Goal: Task Accomplishment & Management: Manage account settings

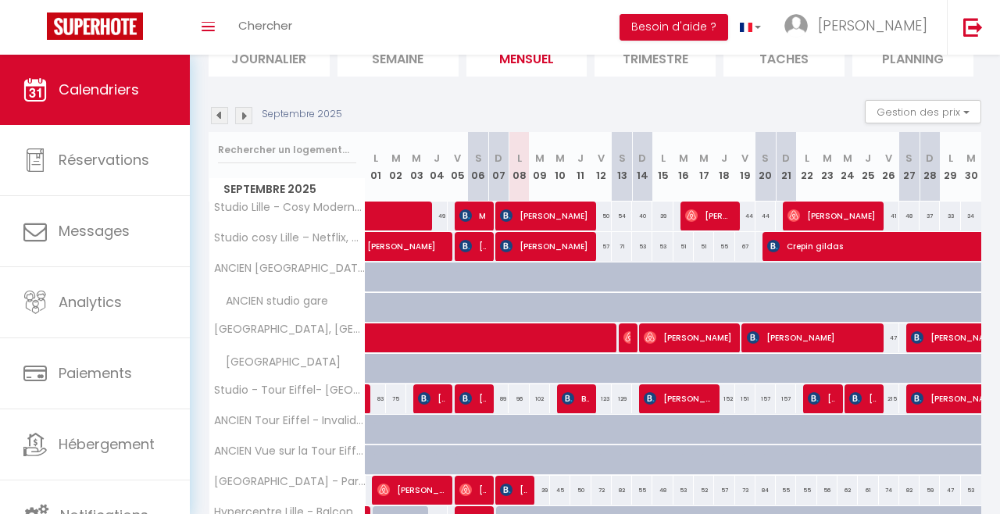
scroll to position [124, 0]
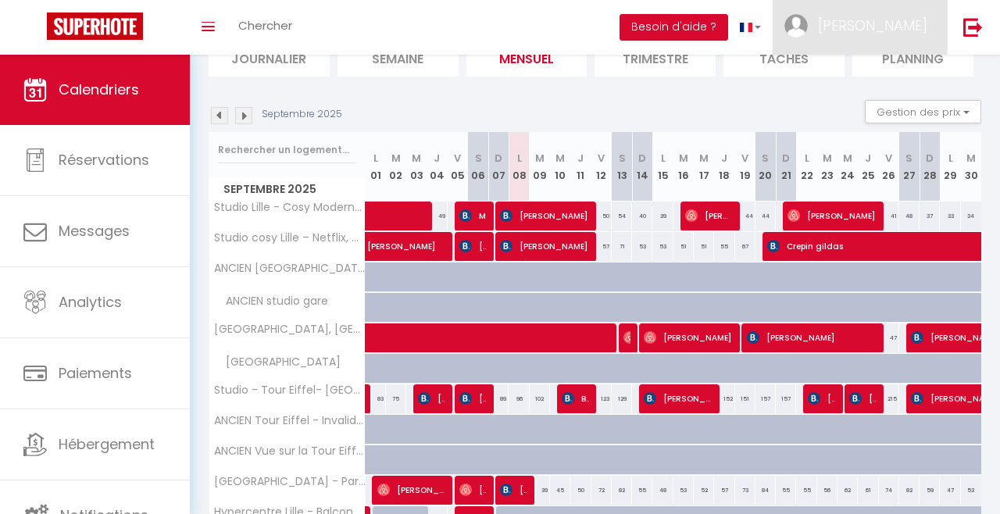
click at [895, 22] on span "[PERSON_NAME]" at bounding box center [872, 26] width 109 height 20
click at [882, 110] on link "Équipe" at bounding box center [884, 106] width 116 height 27
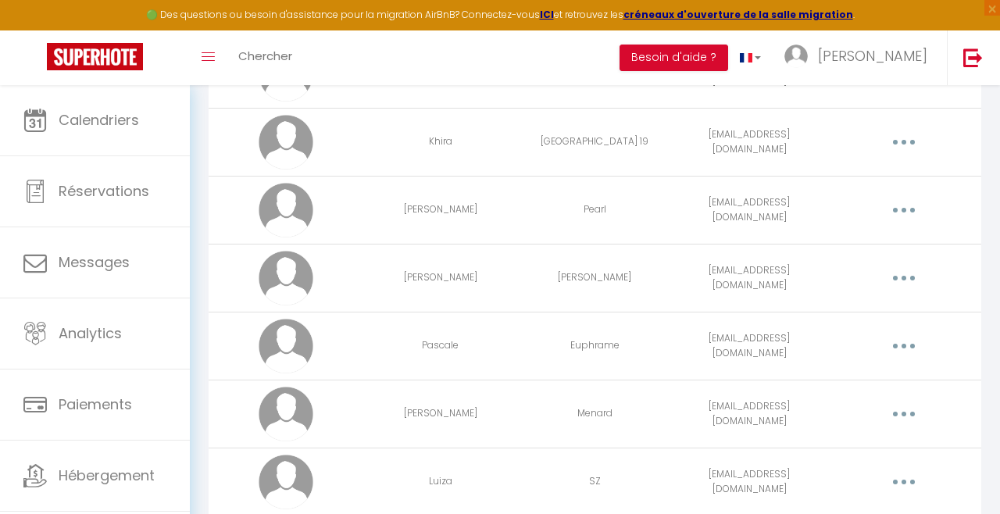
scroll to position [1036, 0]
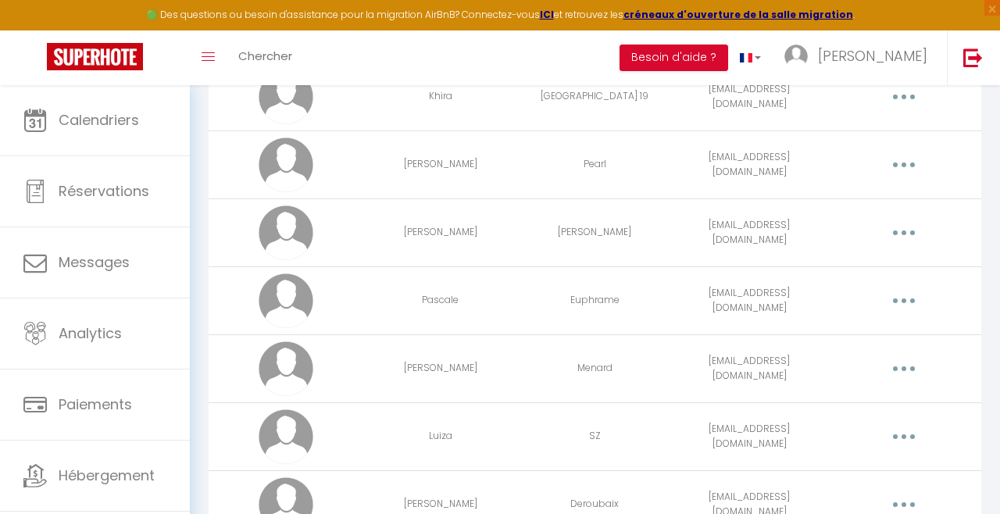
click at [906, 440] on button "button" at bounding box center [903, 437] width 41 height 30
click at [865, 469] on link "Editer" at bounding box center [862, 475] width 116 height 27
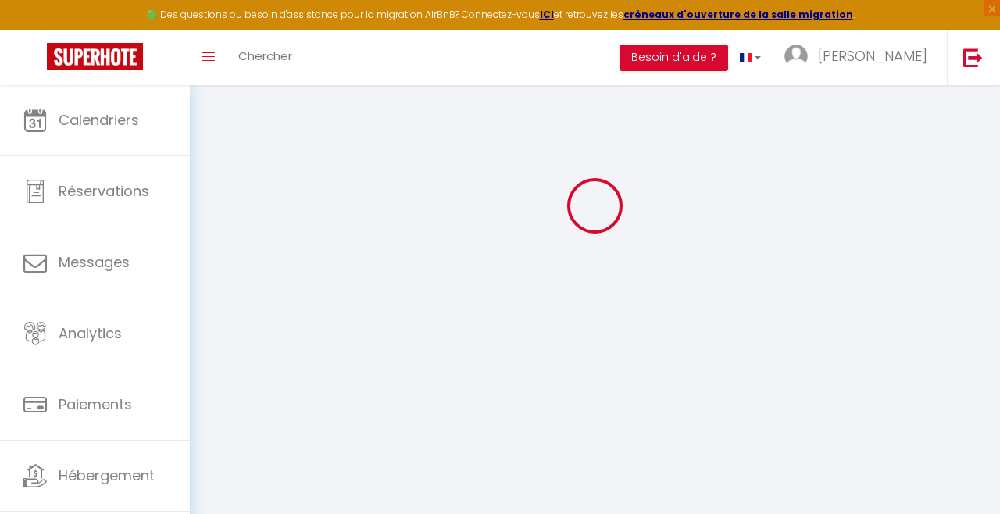
type input "Luiza"
type input "SZ"
type input "[EMAIL_ADDRESS][DOMAIN_NAME]"
type textarea "[URL][DOMAIN_NAME]"
checkbox input "true"
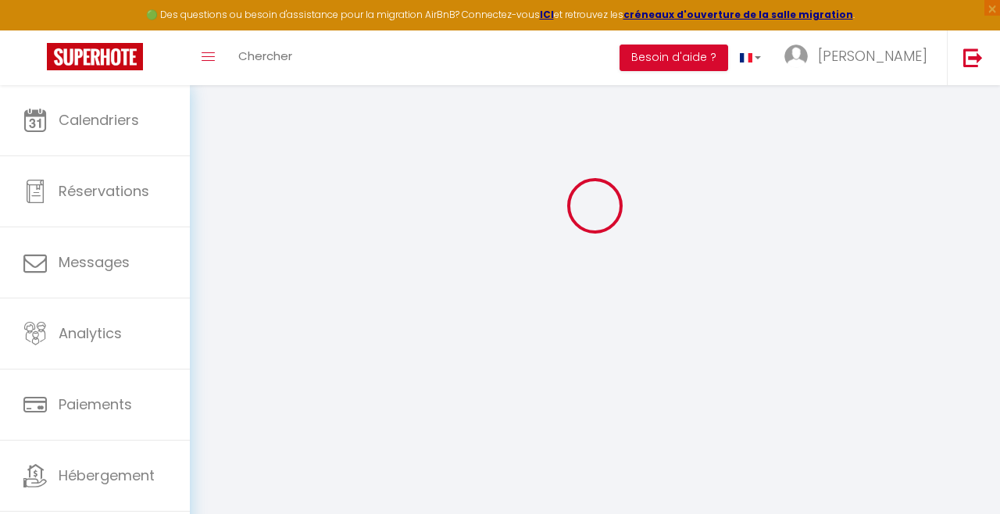
checkbox input "false"
checkbox input "true"
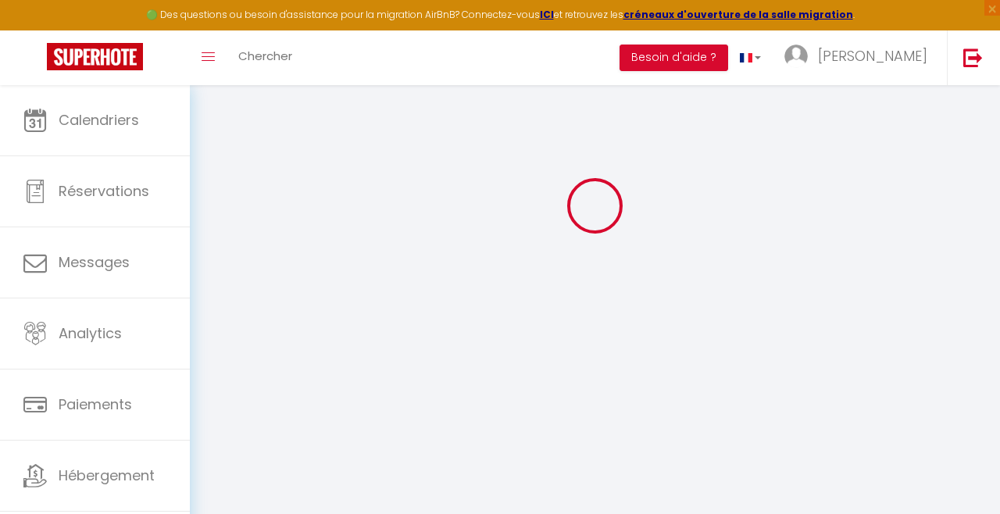
checkbox input "true"
checkbox input "false"
checkbox input "true"
checkbox input "false"
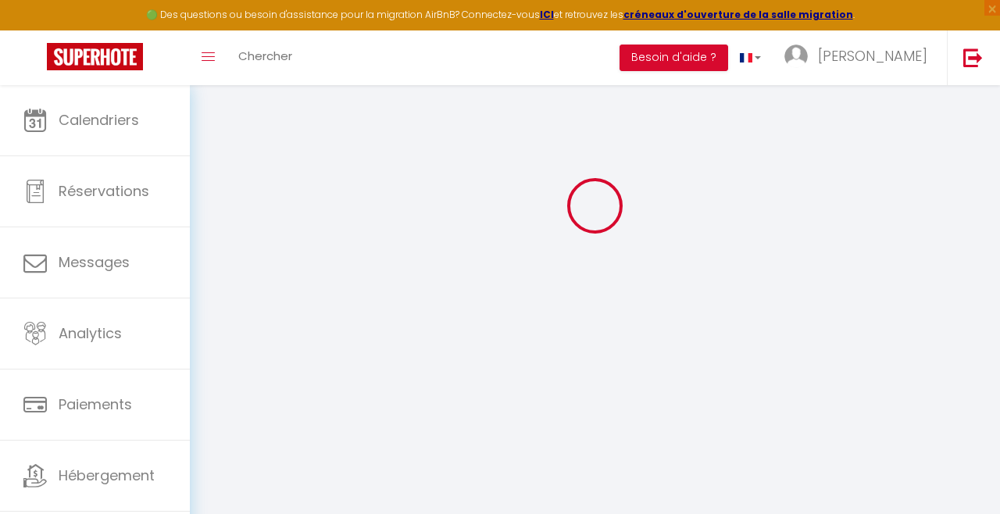
checkbox input "false"
checkbox input "true"
select select
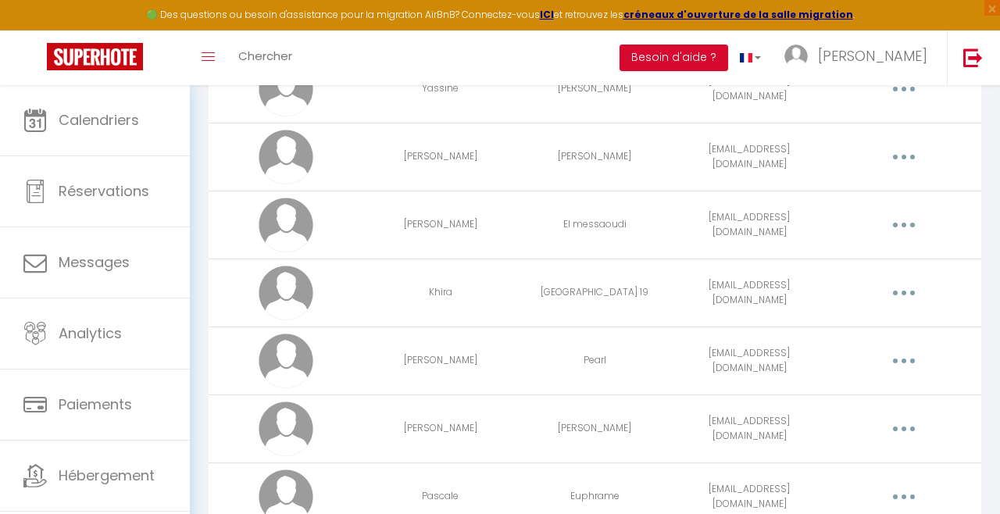
scroll to position [859, 0]
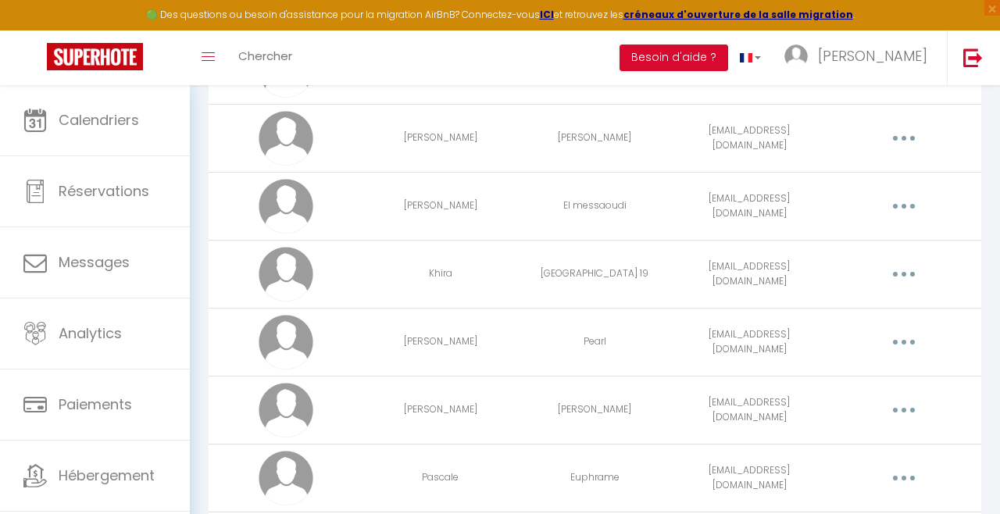
click at [918, 276] on button "button" at bounding box center [903, 274] width 41 height 30
click at [886, 301] on link "Editer" at bounding box center [862, 312] width 116 height 27
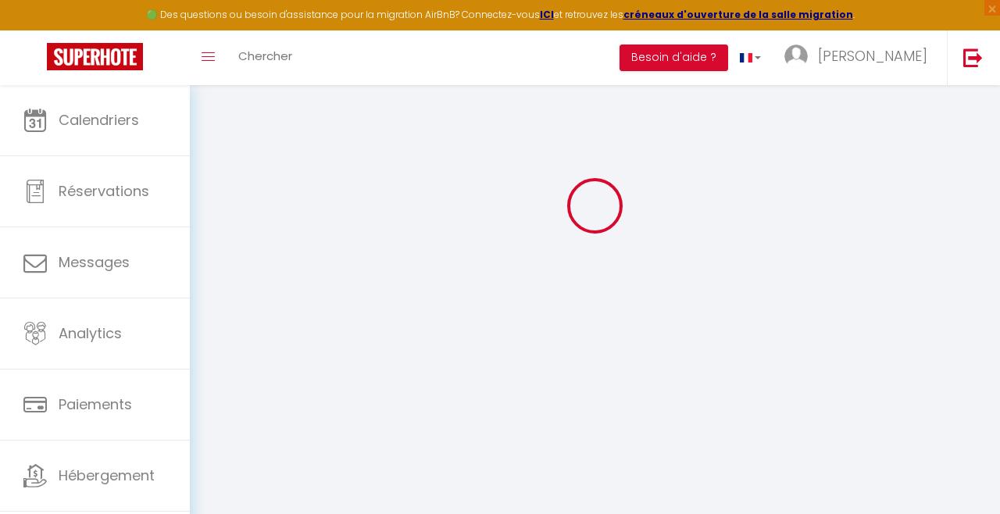
type input "Khira"
type input "[GEOGRAPHIC_DATA] 19"
type input "[EMAIL_ADDRESS][DOMAIN_NAME]"
type textarea "[URL][DOMAIN_NAME]"
checkbox input "true"
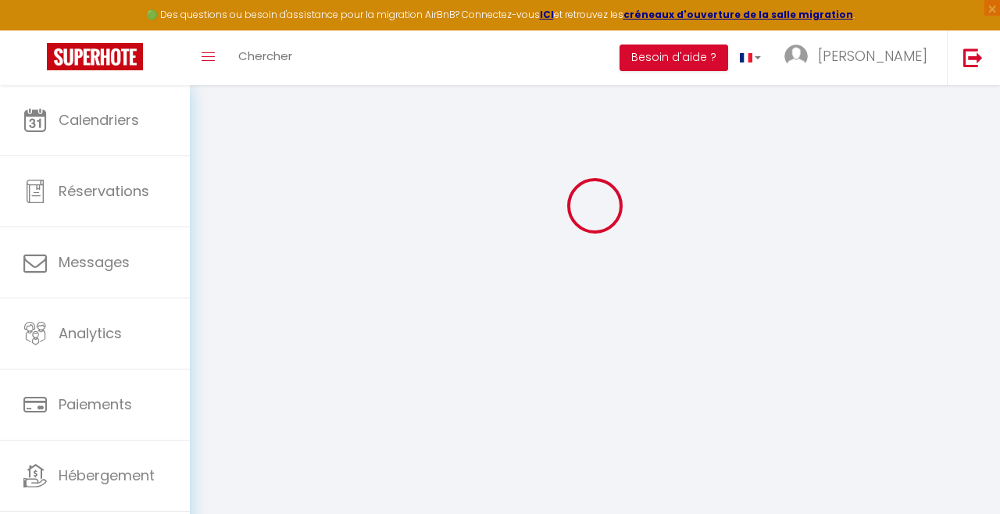
checkbox input "false"
checkbox input "true"
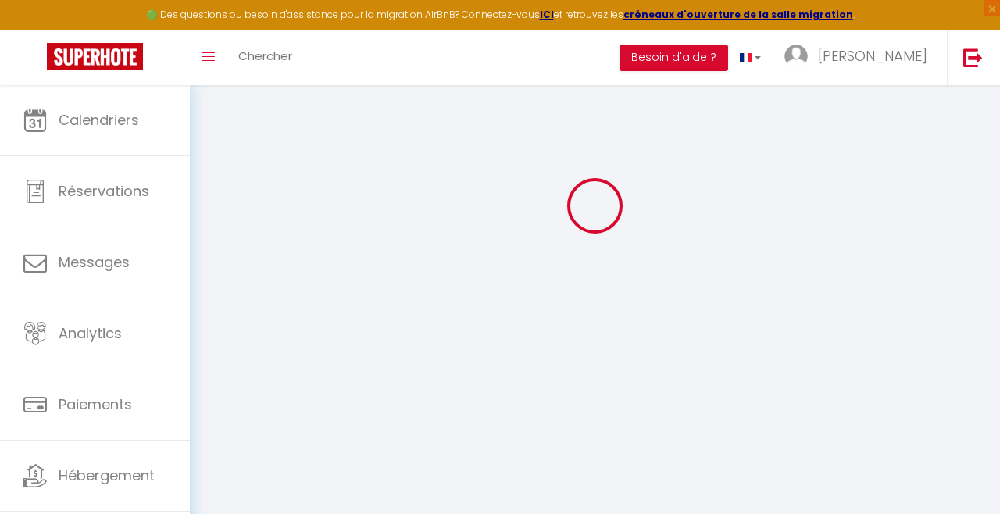
checkbox input "true"
checkbox input "false"
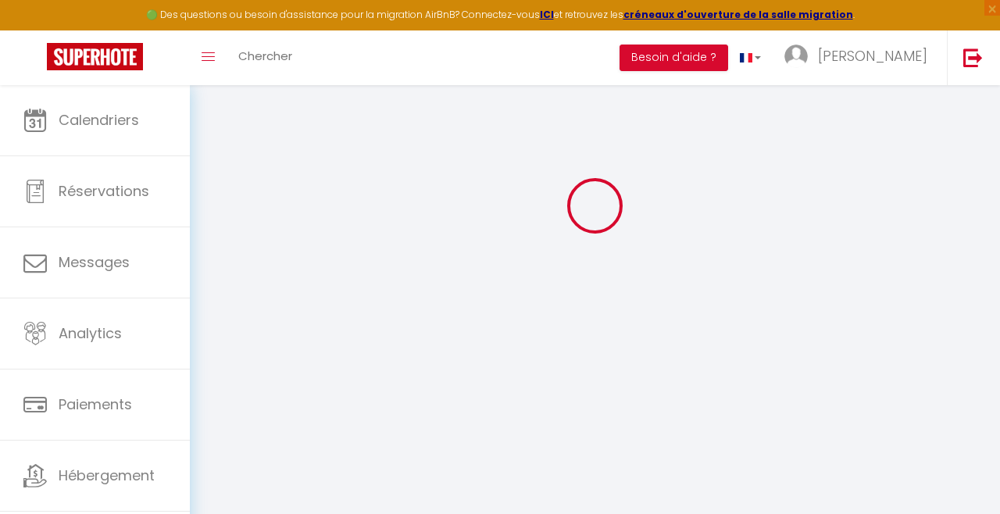
checkbox input "false"
checkbox input "true"
select select
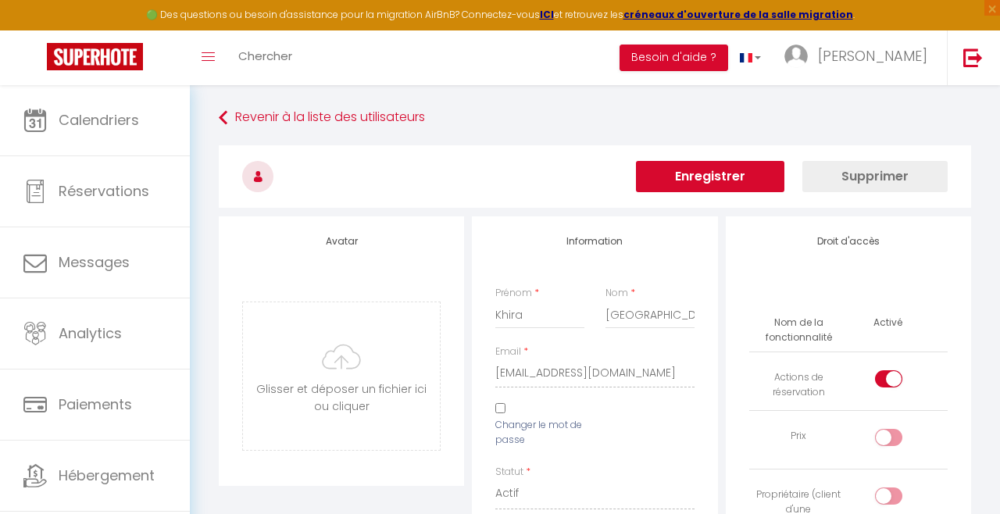
click at [741, 170] on button "Enregistrer" at bounding box center [710, 176] width 148 height 31
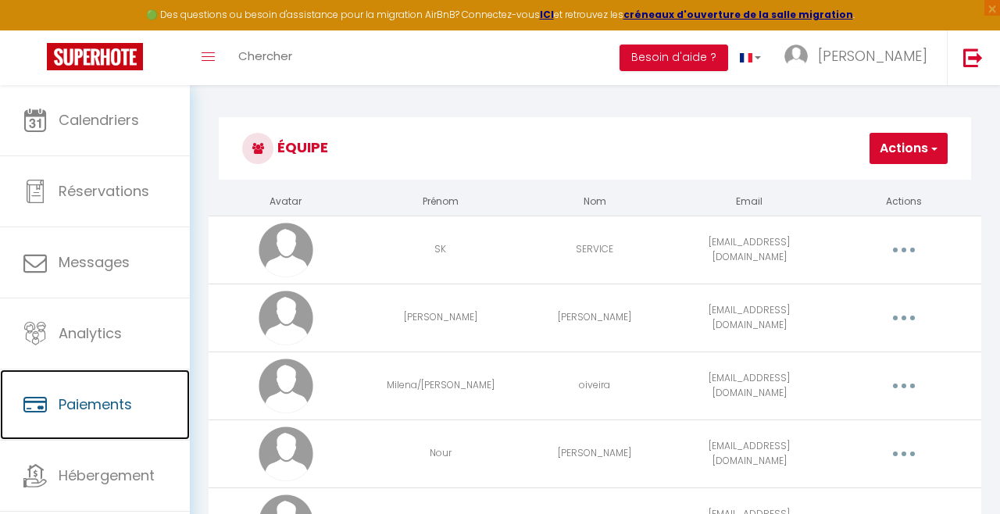
click at [127, 407] on span "Paiements" at bounding box center [95, 404] width 73 height 20
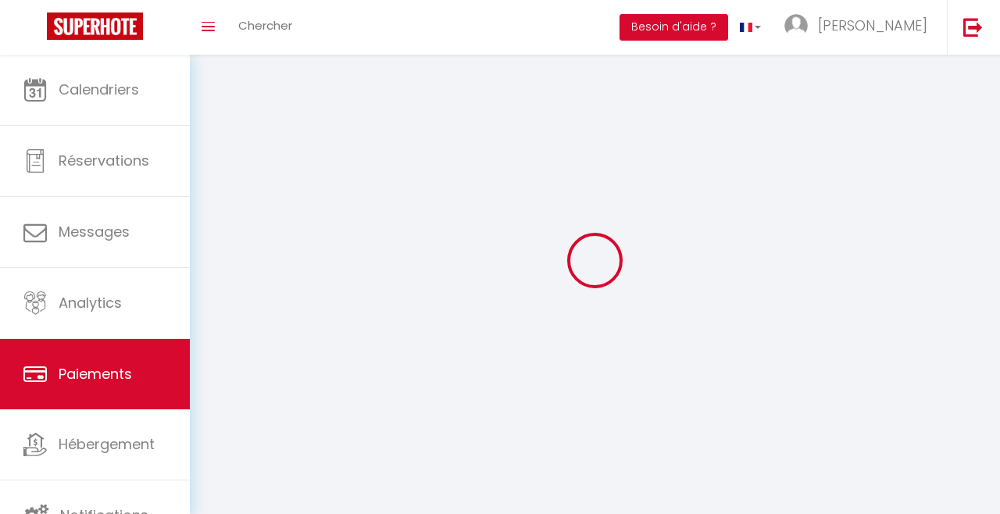
scroll to position [34, 0]
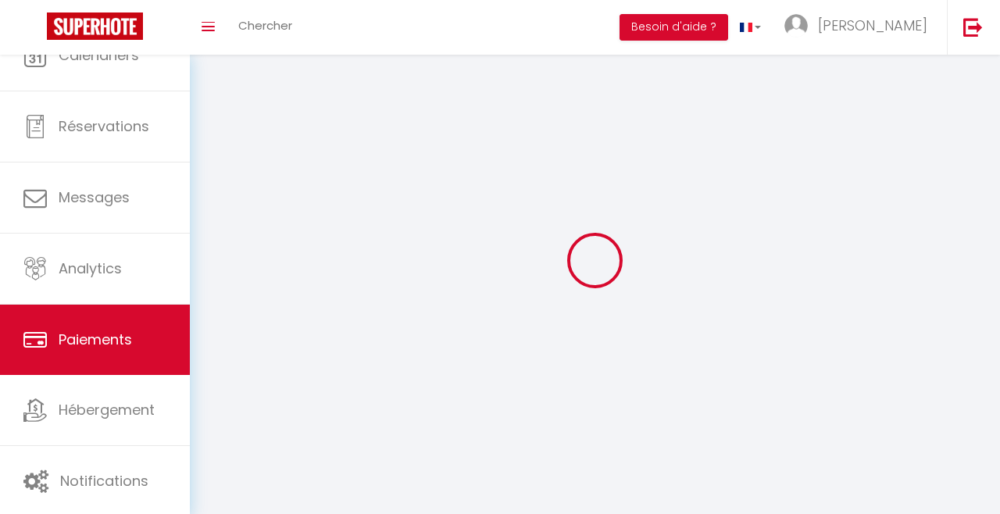
select select "2"
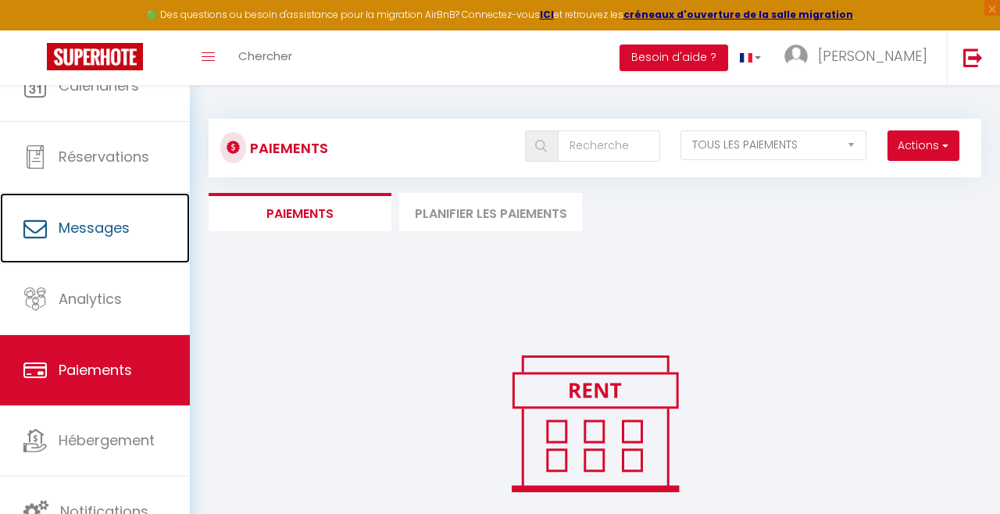
click at [124, 223] on span "Messages" at bounding box center [94, 228] width 71 height 20
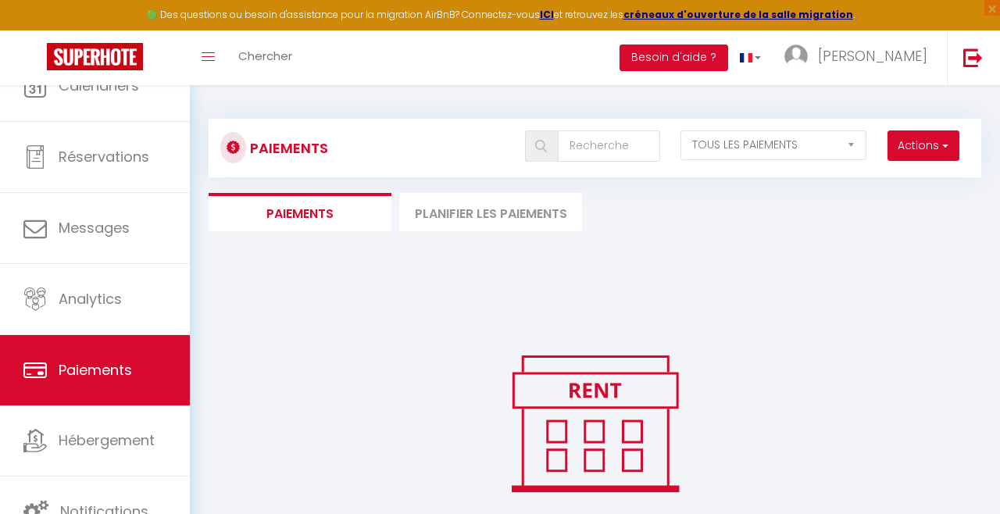
select select "message"
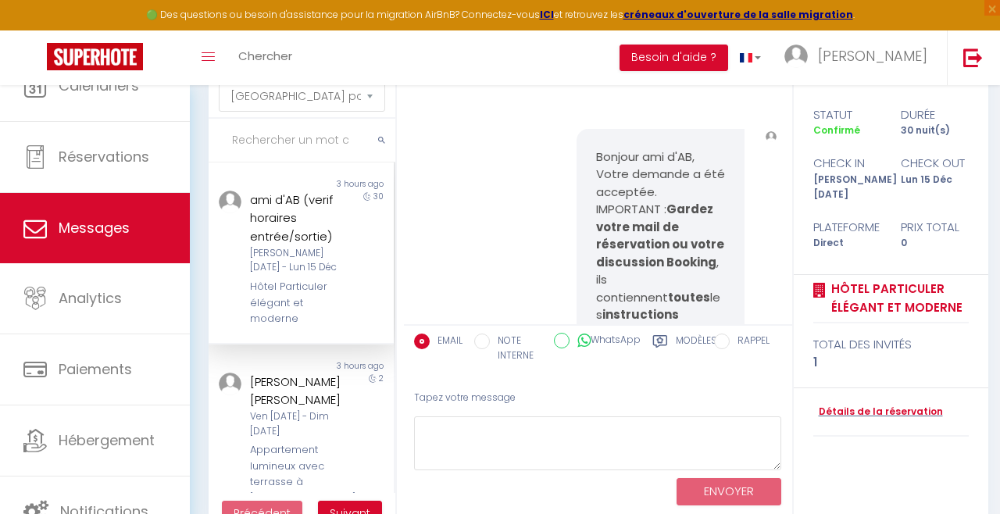
scroll to position [1164, 0]
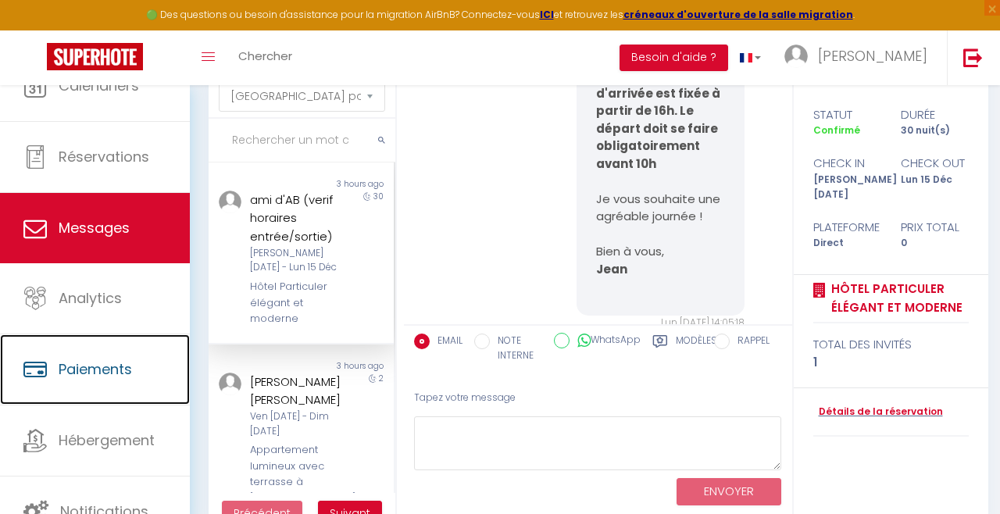
click at [121, 405] on link "Paiements" at bounding box center [95, 369] width 190 height 70
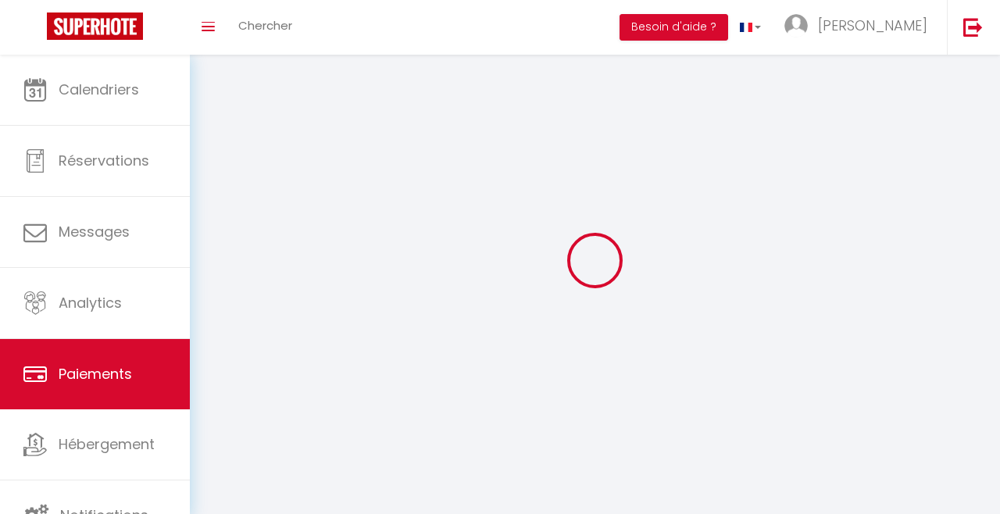
select select "2"
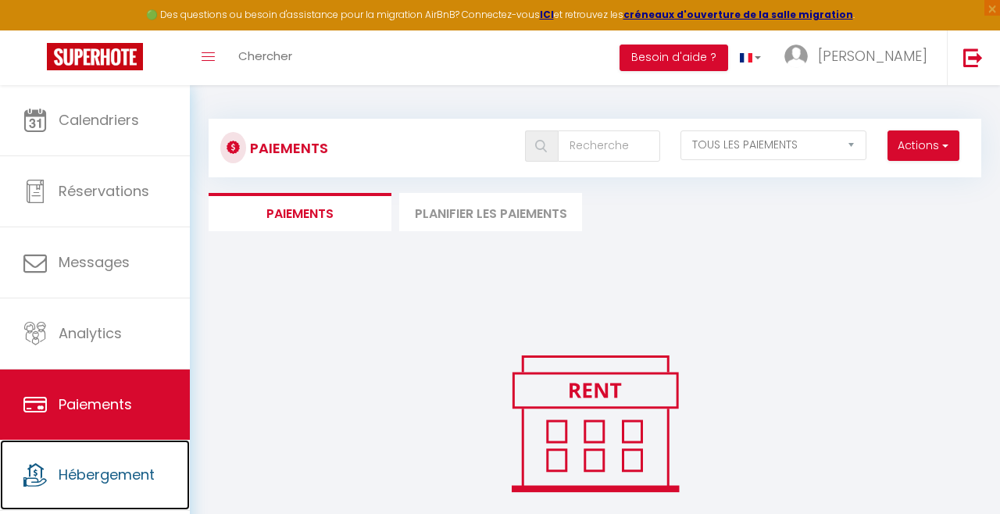
click at [119, 476] on span "Hébergement" at bounding box center [107, 475] width 96 height 20
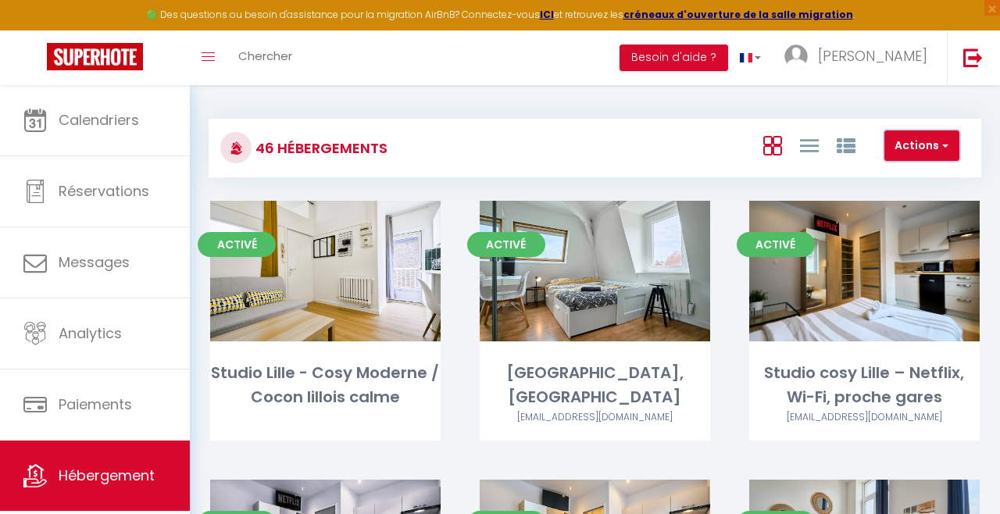
click at [928, 150] on button "Actions" at bounding box center [921, 145] width 75 height 31
click at [850, 146] on div at bounding box center [500, 257] width 1000 height 514
click at [809, 144] on icon at bounding box center [809, 146] width 19 height 20
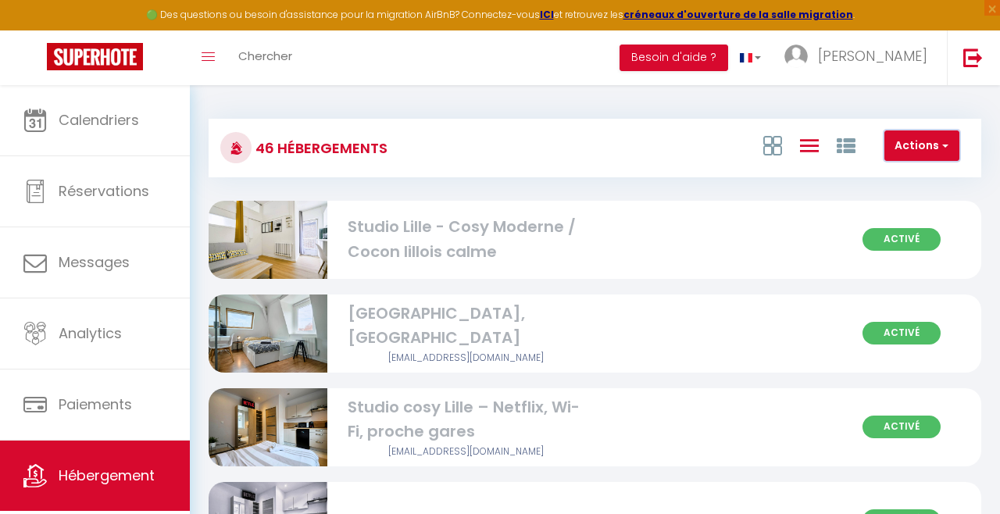
click at [940, 142] on span "button" at bounding box center [943, 145] width 9 height 16
click at [921, 172] on li "Créer un Hébergement" at bounding box center [886, 177] width 143 height 17
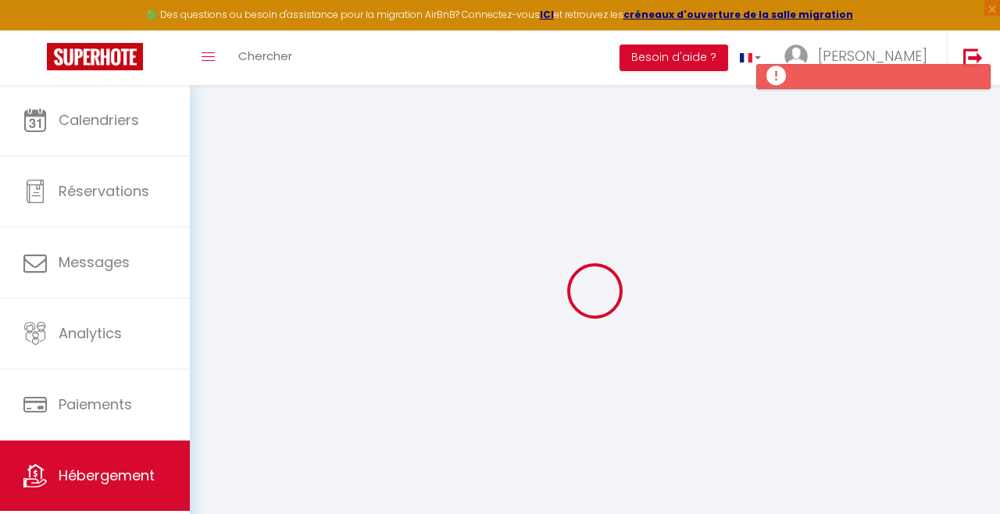
select select
checkbox input "false"
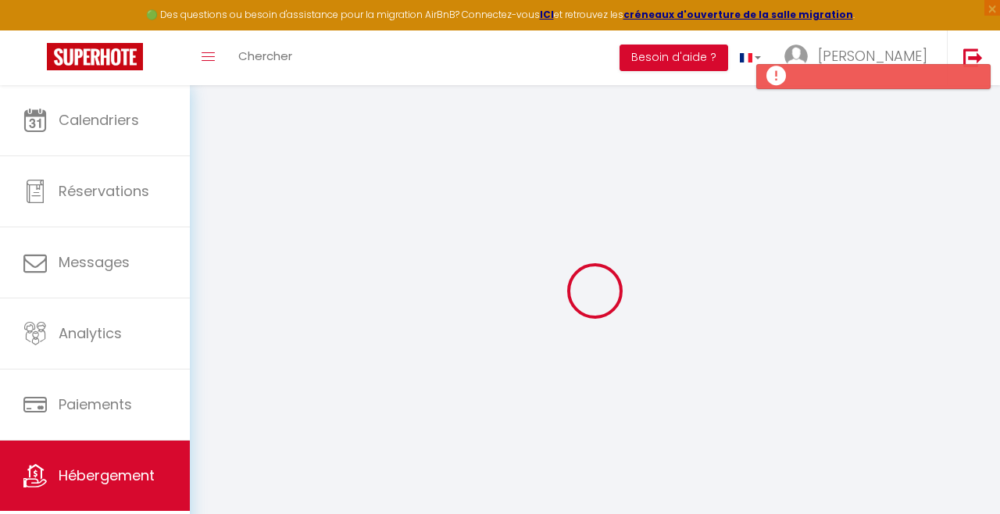
select select
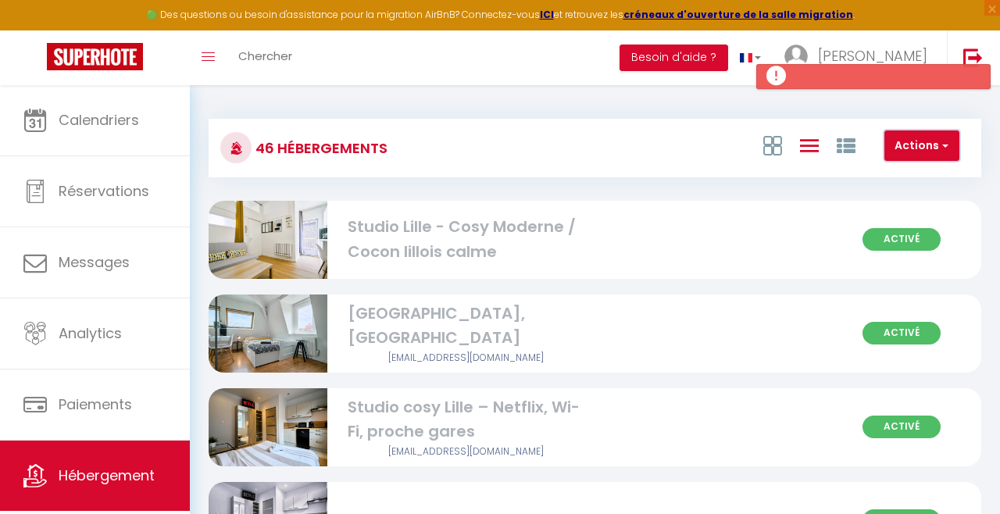
click at [931, 150] on button "Actions" at bounding box center [921, 145] width 75 height 31
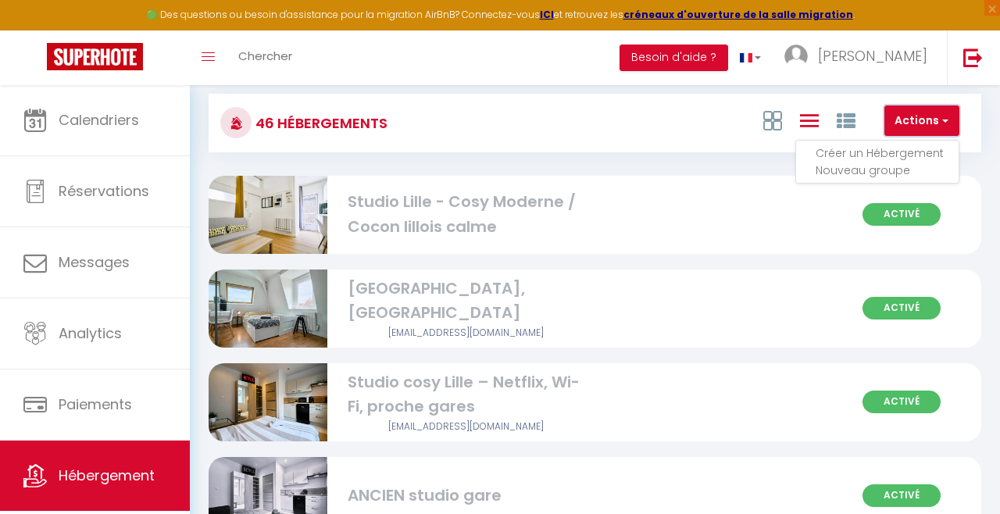
scroll to position [56, 0]
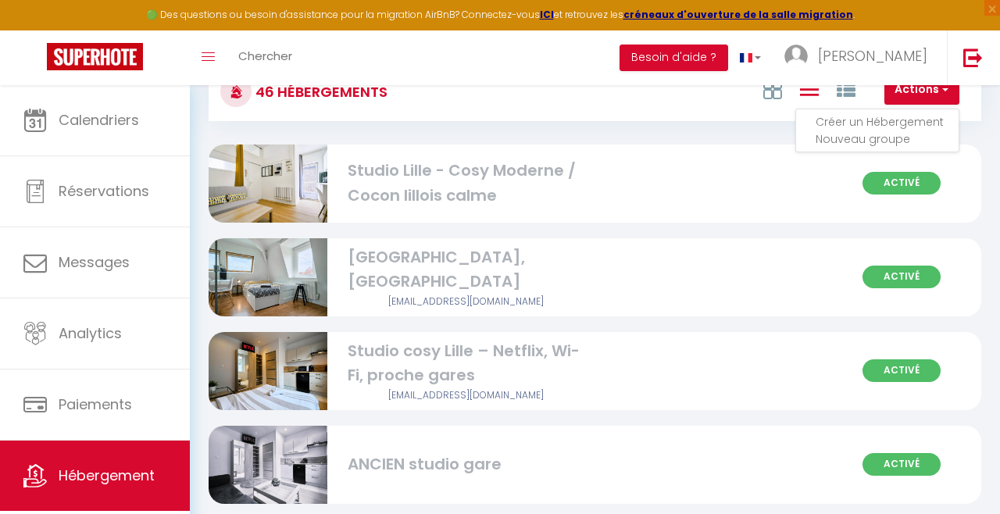
click at [886, 137] on li "Nouveau groupe" at bounding box center [886, 138] width 143 height 17
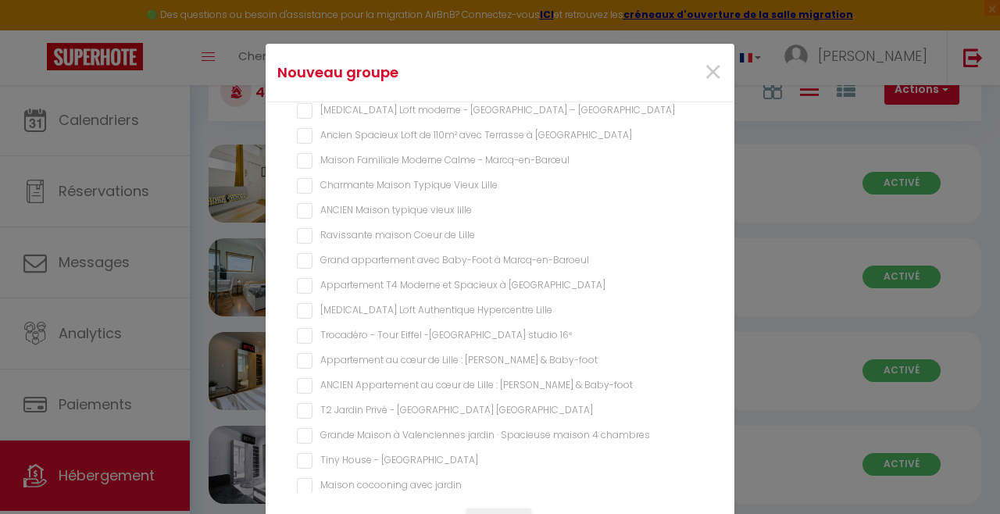
scroll to position [879, 0]
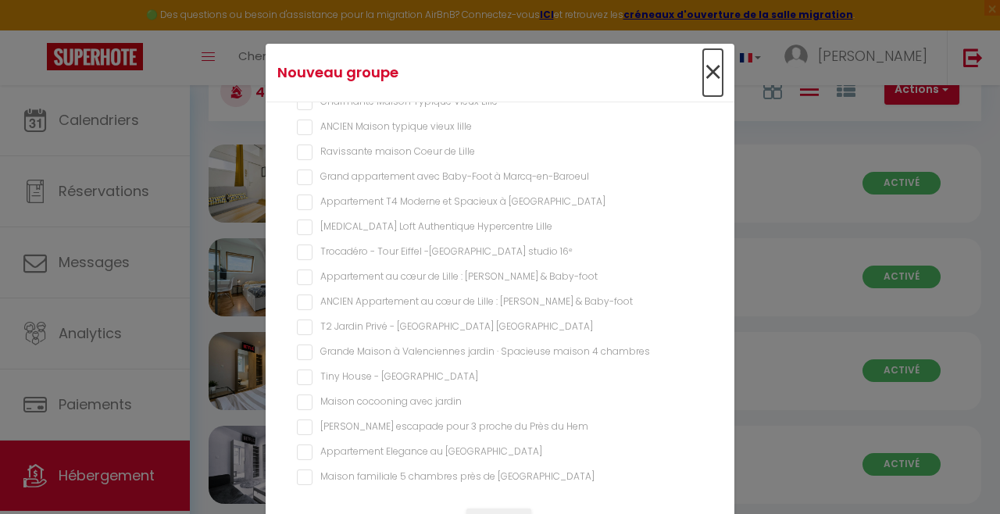
click at [718, 66] on span "×" at bounding box center [713, 72] width 20 height 47
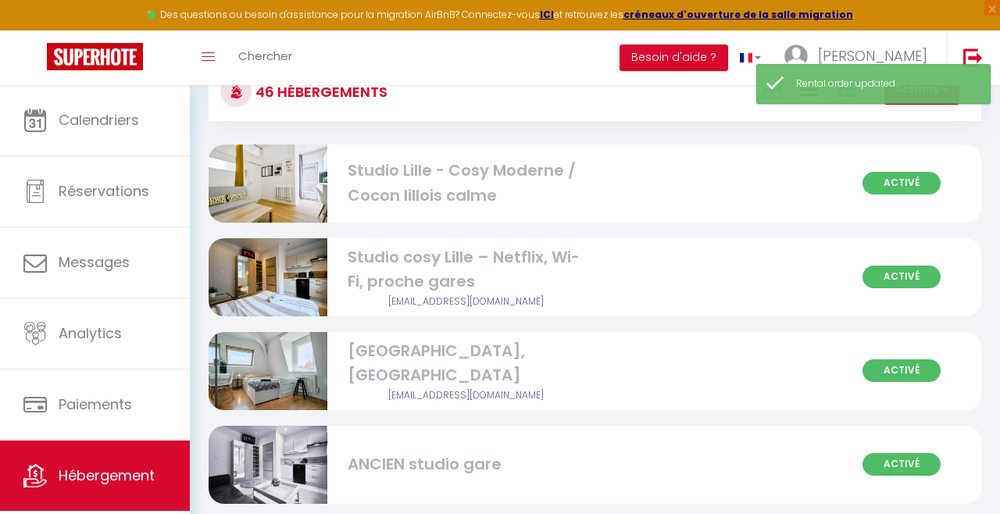
click at [836, 238] on div "Activé Studio cosy Lille – Netflix, Wi-Fi, proche [PERSON_NAME] [EMAIL_ADDRESS]…" at bounding box center [595, 277] width 772 height 78
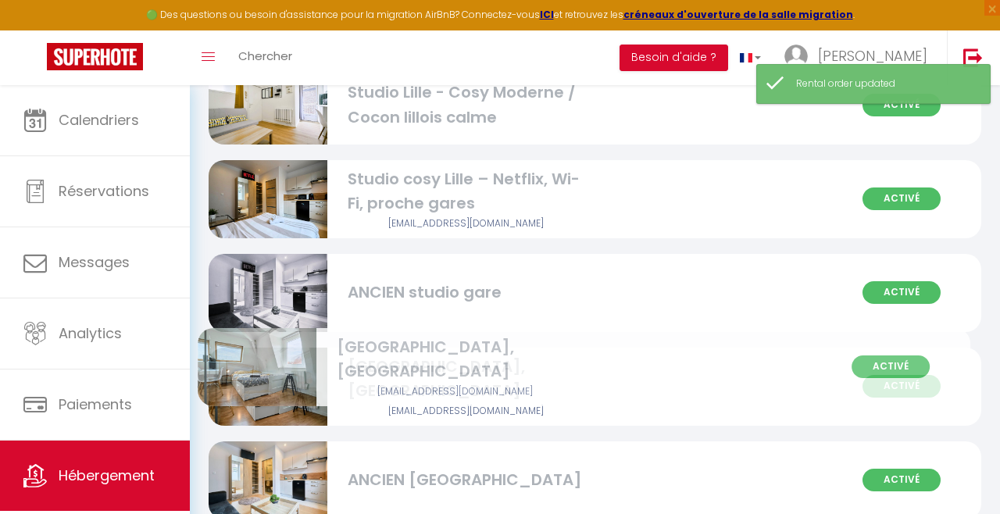
scroll to position [142, 0]
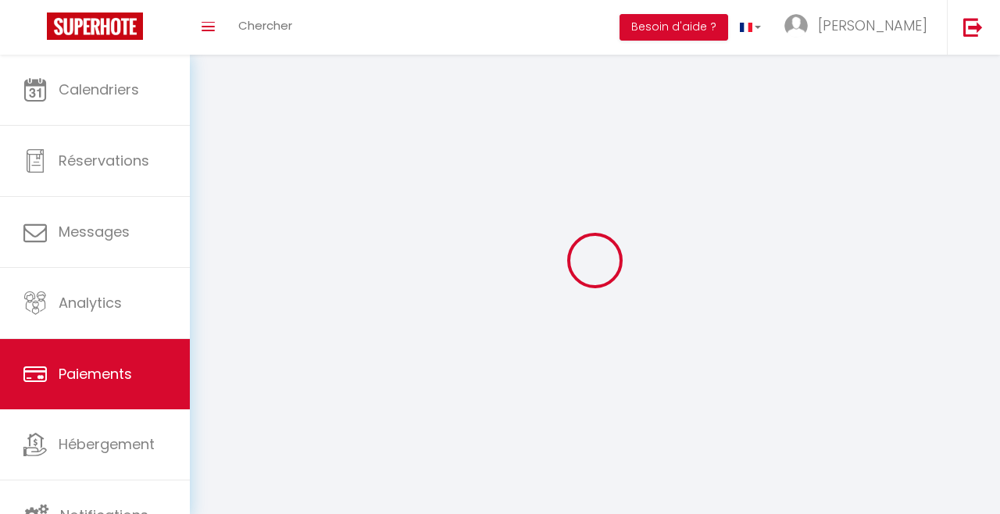
select select "2"
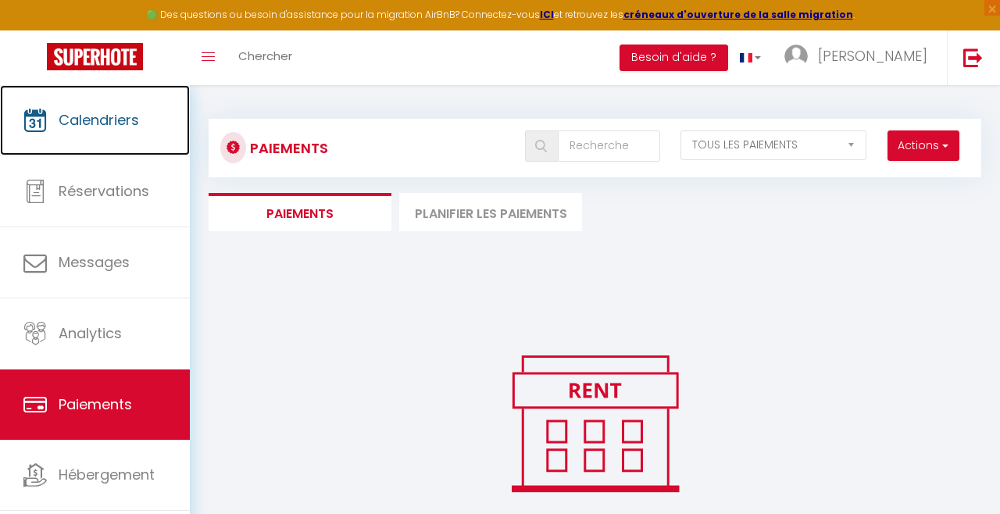
click at [75, 123] on span "Calendriers" at bounding box center [99, 120] width 80 height 20
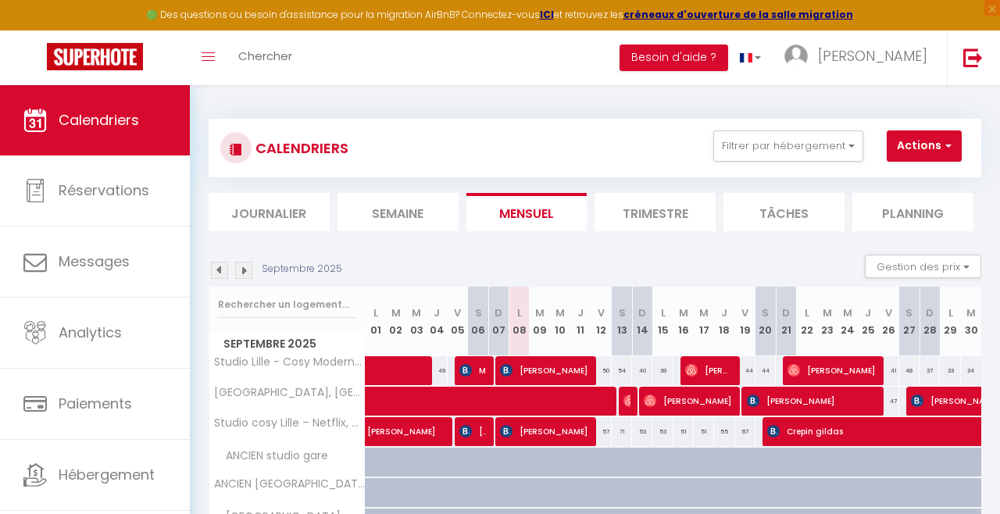
click at [779, 487] on div at bounding box center [786, 493] width 20 height 30
click at [995, 505] on div at bounding box center [500, 257] width 1000 height 514
